Goal: Task Accomplishment & Management: Manage account settings

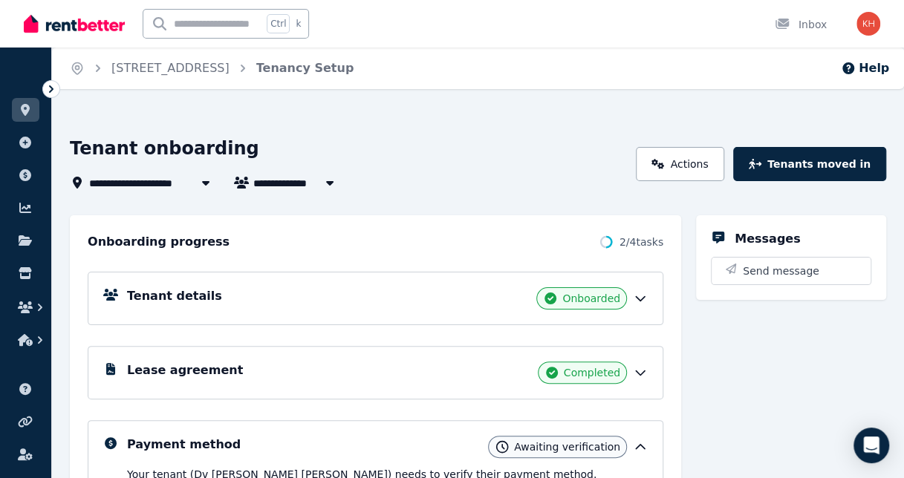
click at [633, 440] on icon at bounding box center [640, 447] width 15 height 15
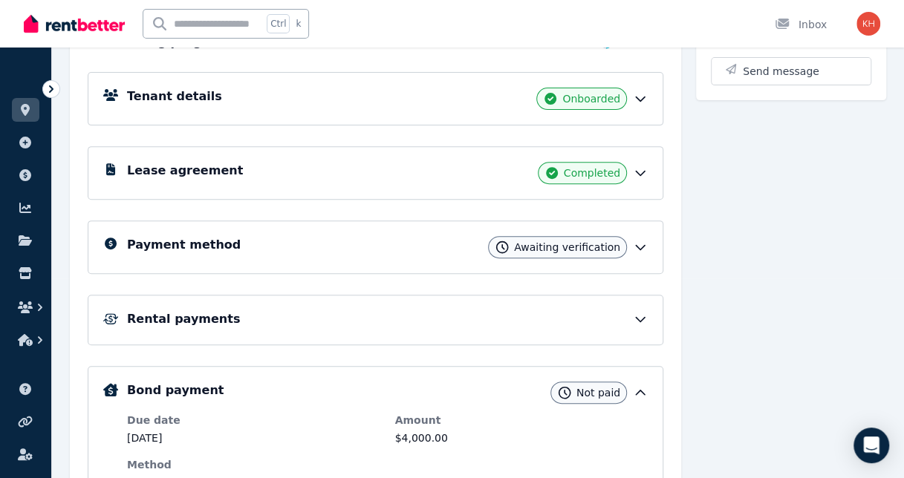
scroll to position [202, 0]
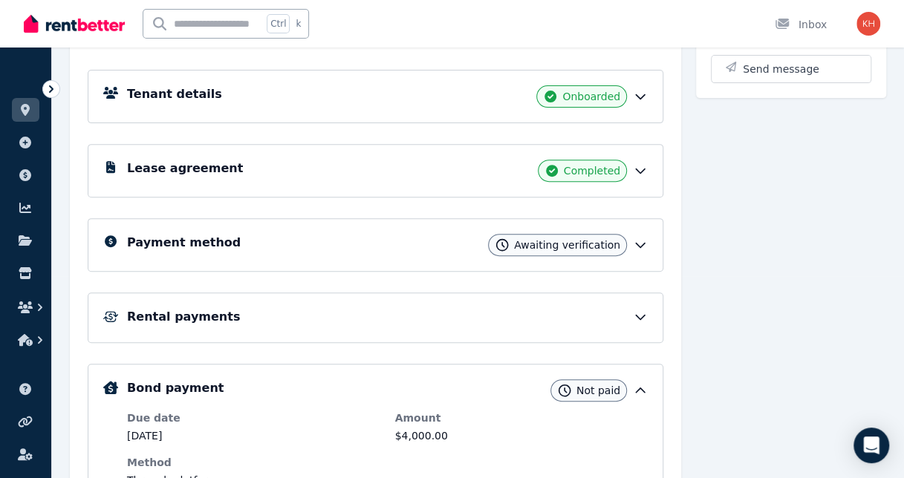
click at [633, 310] on icon at bounding box center [640, 317] width 15 height 15
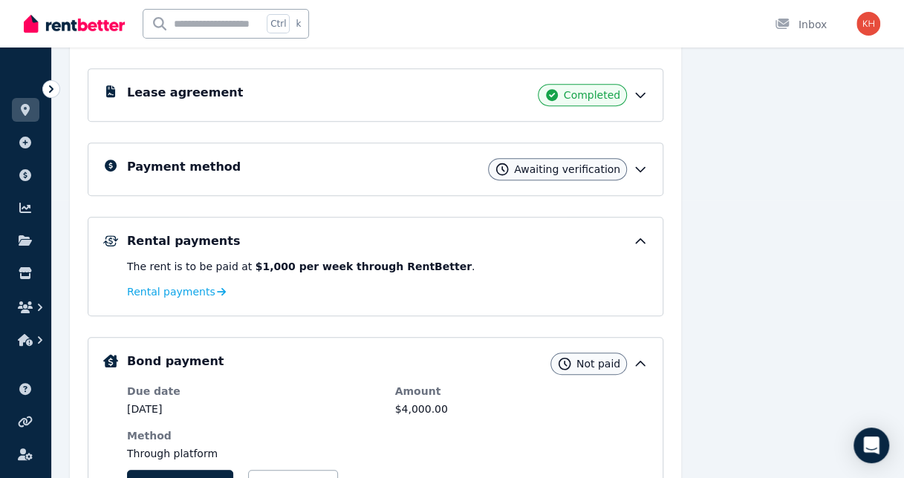
scroll to position [0, 0]
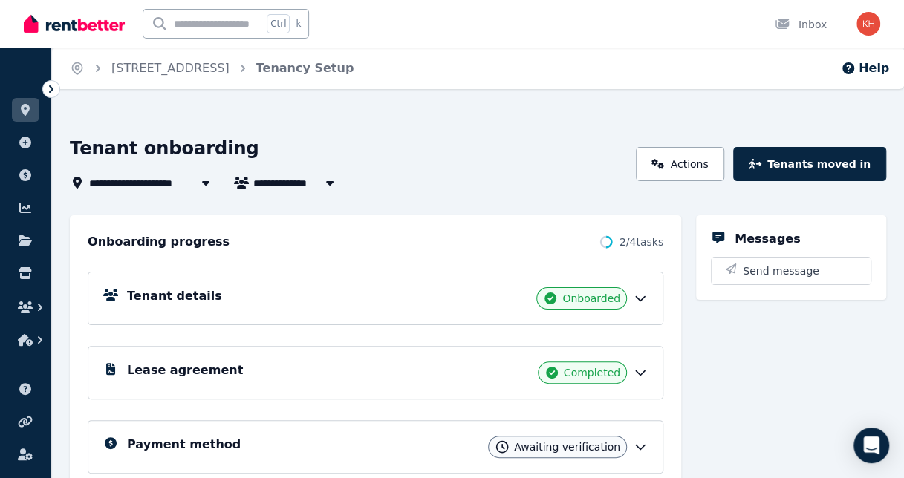
click at [555, 436] on div "Payment method Awaiting verification" at bounding box center [387, 447] width 521 height 22
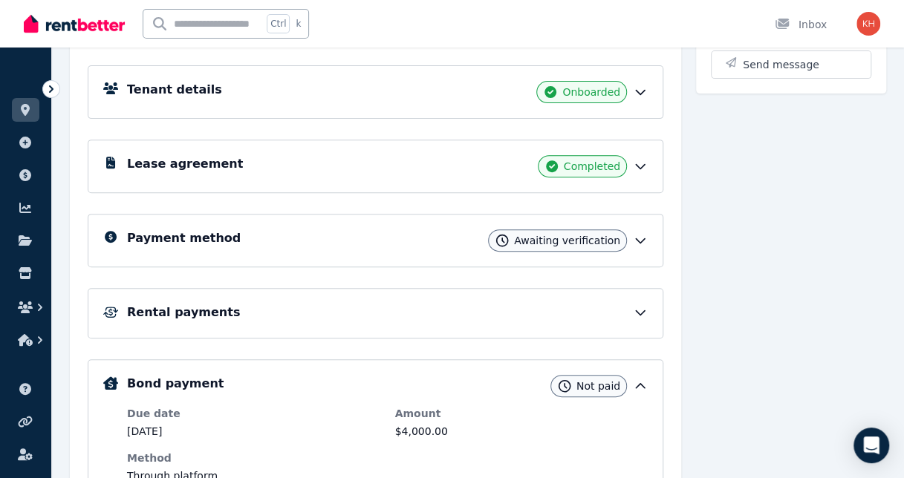
scroll to position [208, 0]
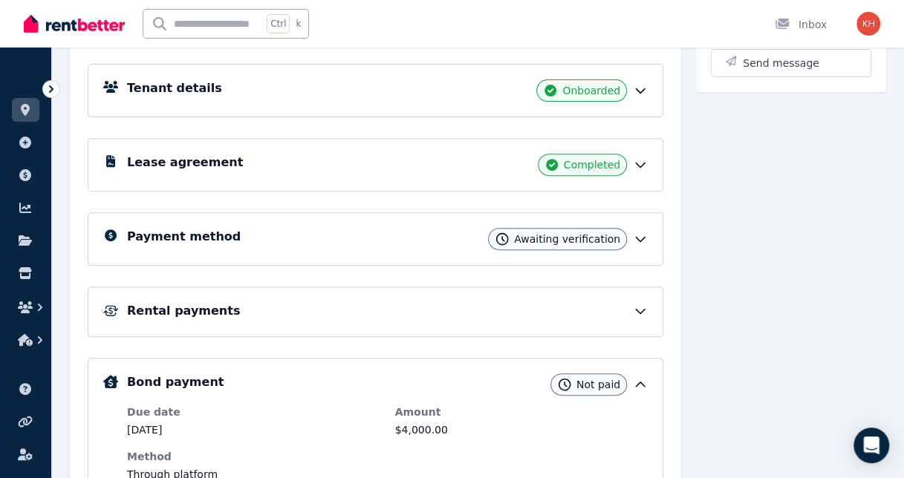
click at [633, 377] on icon at bounding box center [640, 384] width 15 height 15
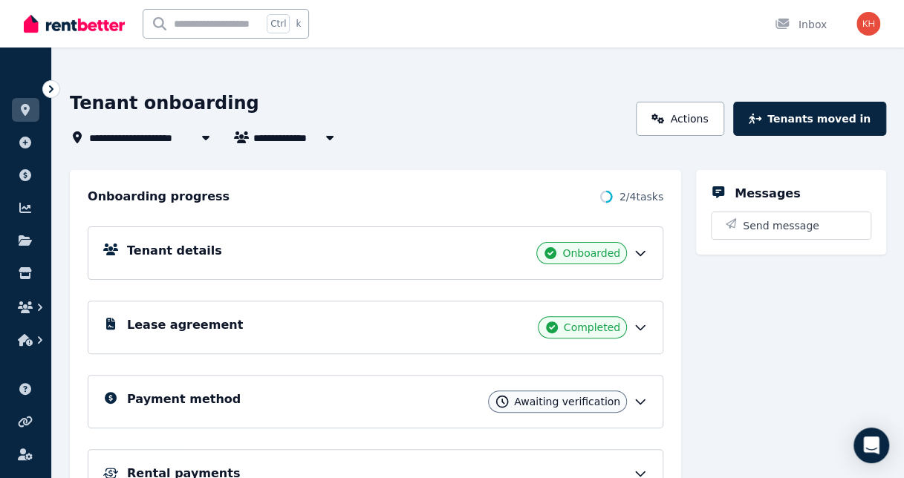
click at [399, 391] on div "Payment method Awaiting verification" at bounding box center [387, 402] width 521 height 22
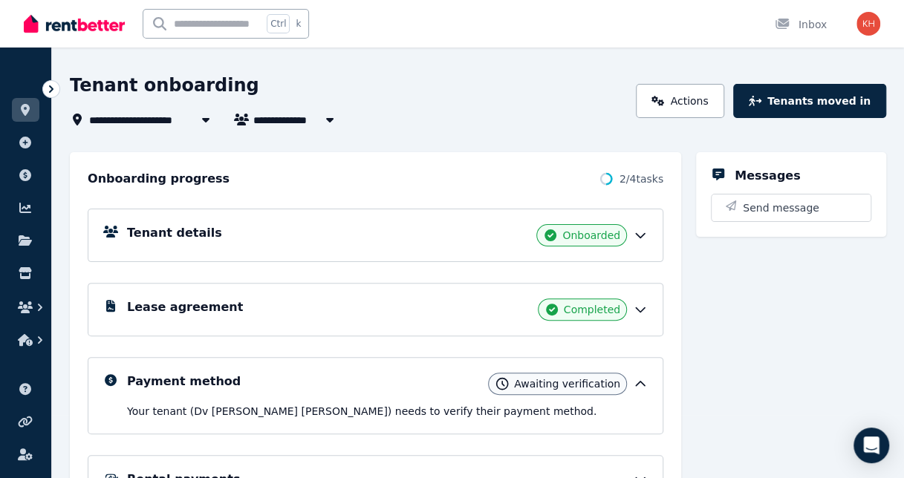
click at [514, 377] on span "Awaiting verification" at bounding box center [567, 384] width 106 height 15
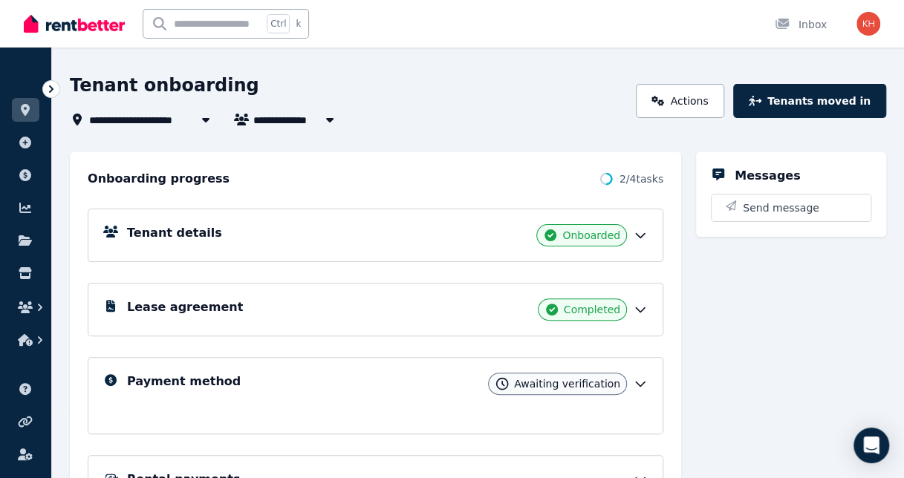
scroll to position [45, 0]
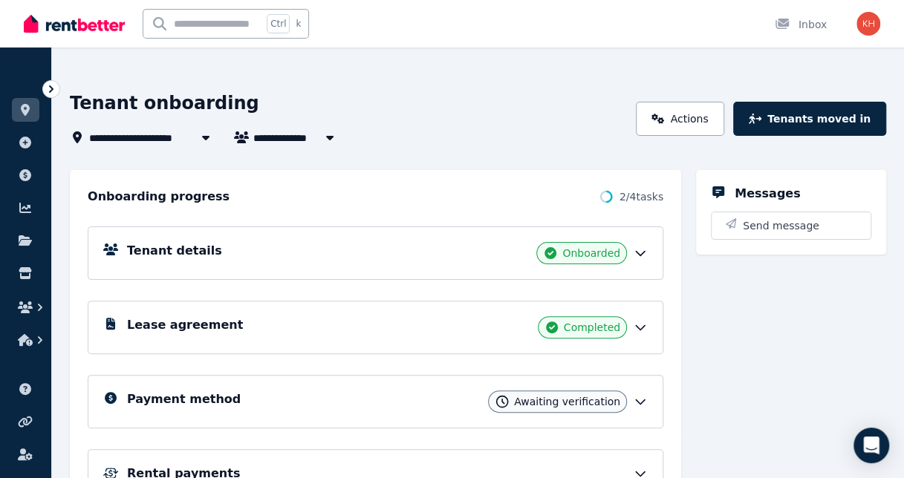
click at [219, 128] on span "[STREET_ADDRESS]" at bounding box center [154, 137] width 130 height 18
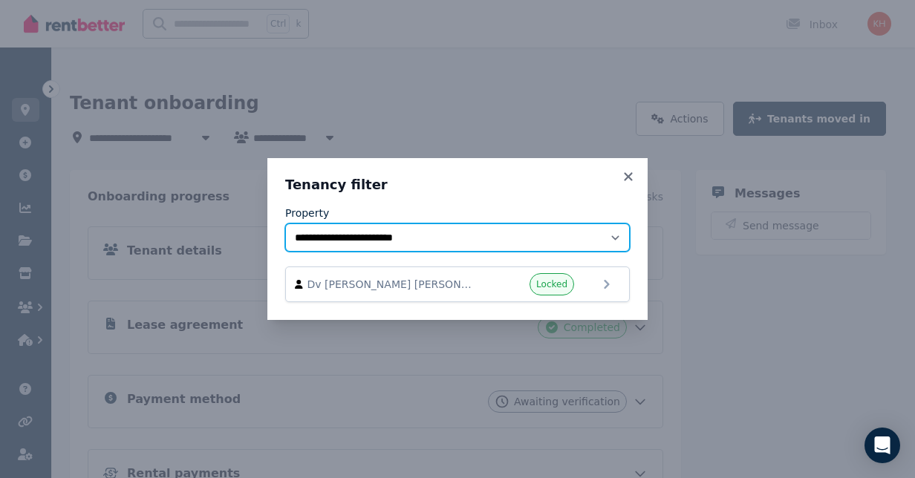
click at [532, 236] on select "**********" at bounding box center [457, 238] width 345 height 28
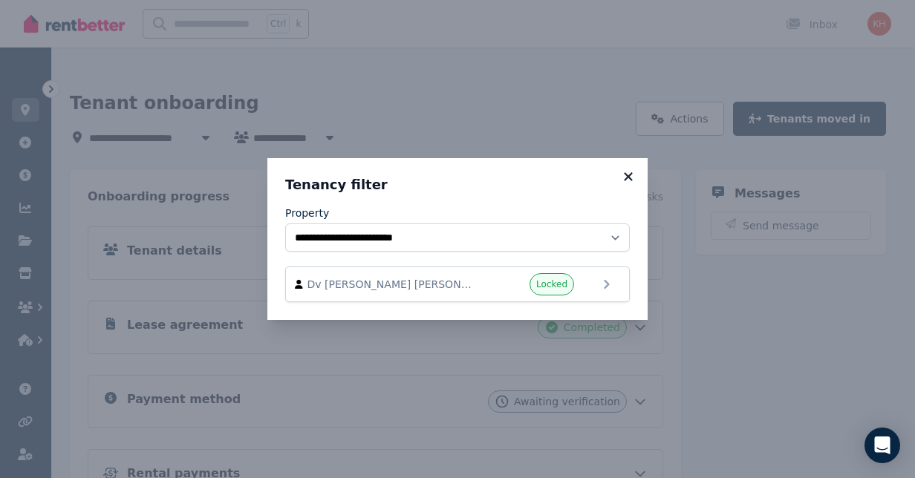
click at [621, 183] on icon at bounding box center [628, 176] width 15 height 13
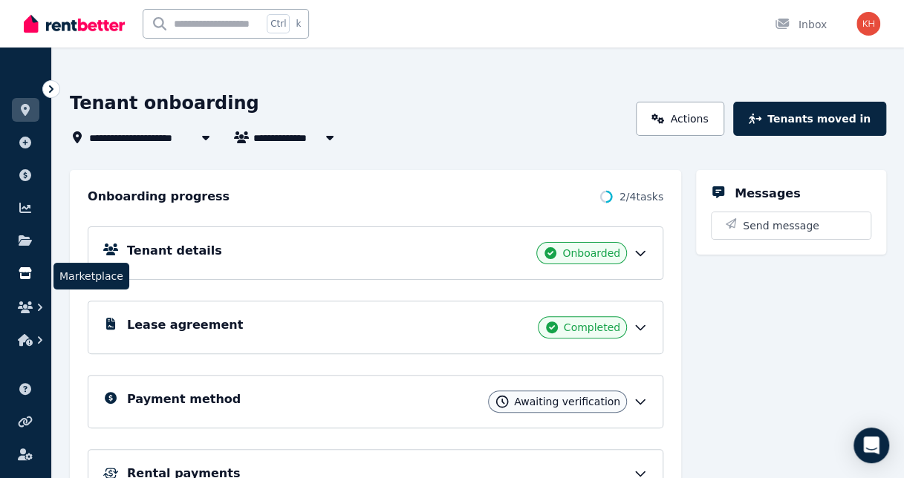
click at [20, 261] on link at bounding box center [25, 273] width 27 height 24
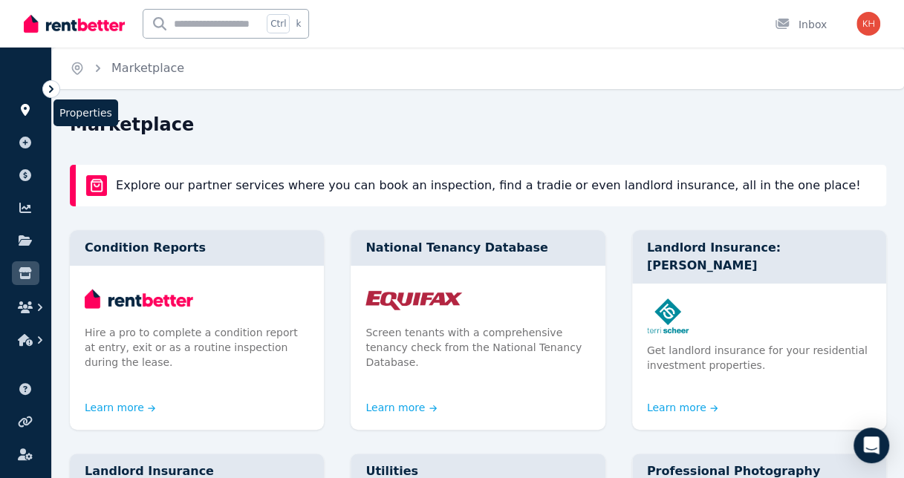
click at [21, 104] on icon at bounding box center [25, 110] width 9 height 12
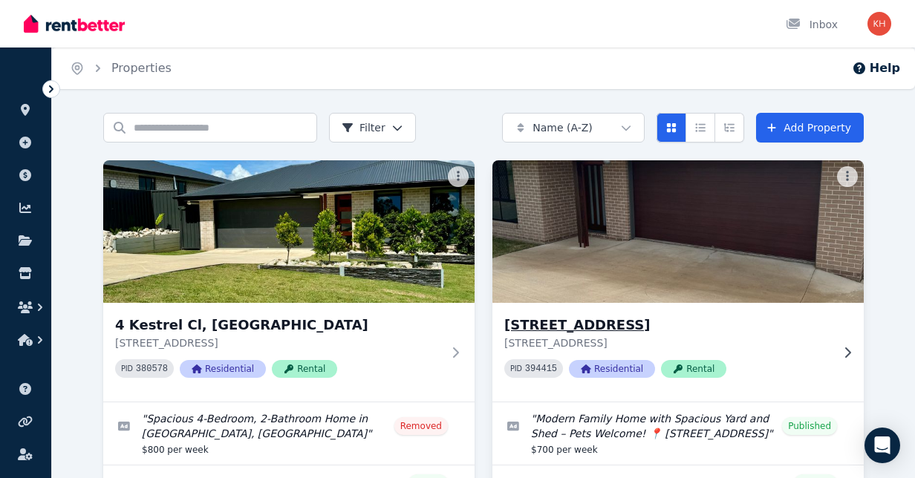
click at [849, 347] on icon at bounding box center [847, 353] width 15 height 12
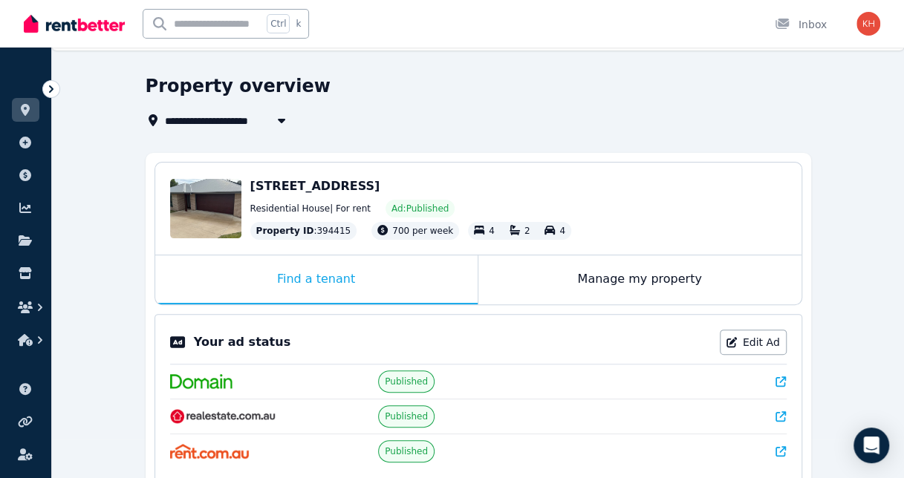
scroll to position [39, 0]
click at [720, 330] on link "Edit Ad" at bounding box center [753, 342] width 67 height 25
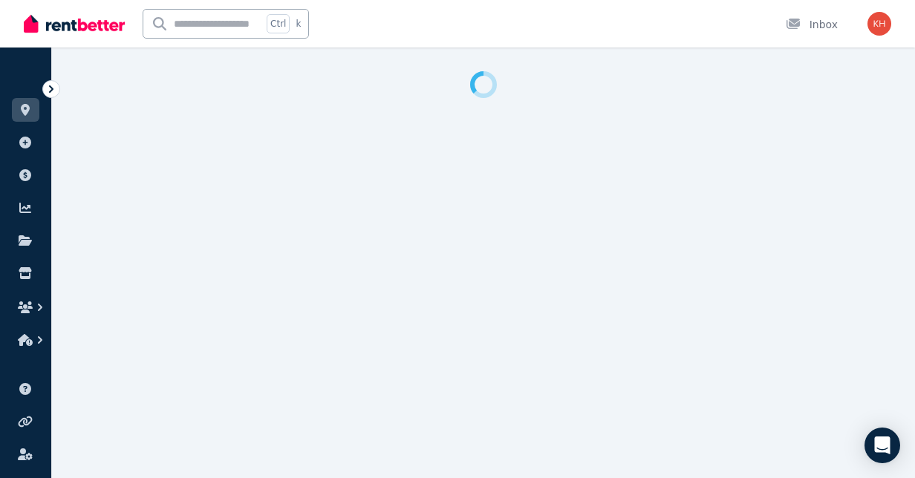
select select "**********"
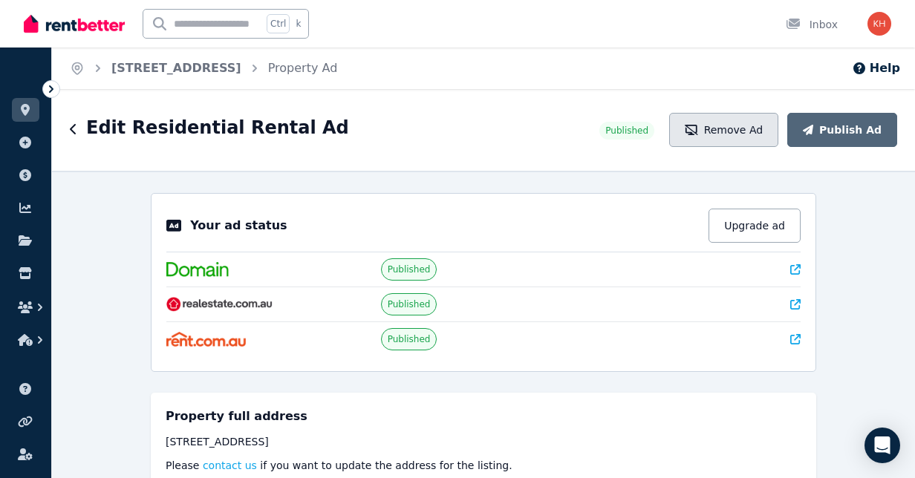
click at [744, 113] on button "Remove Ad" at bounding box center [723, 130] width 109 height 34
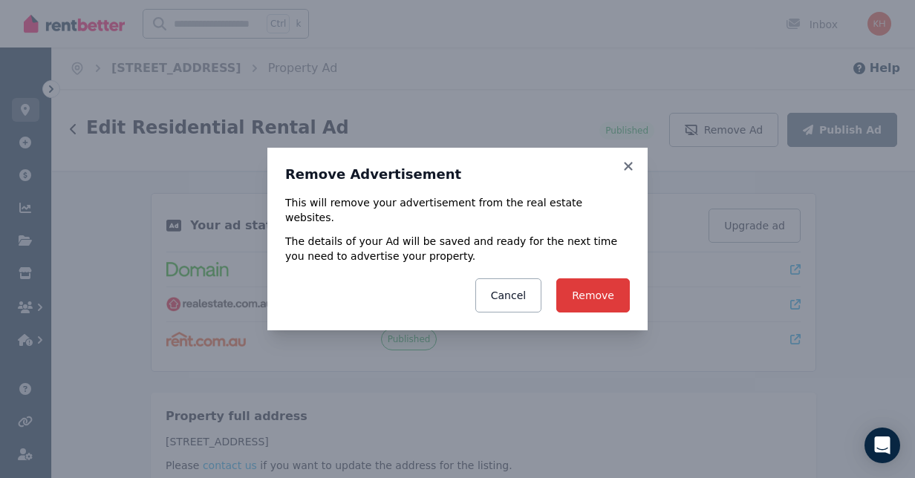
click at [569, 278] on button "Remove" at bounding box center [593, 295] width 74 height 34
